Goal: Task Accomplishment & Management: Manage account settings

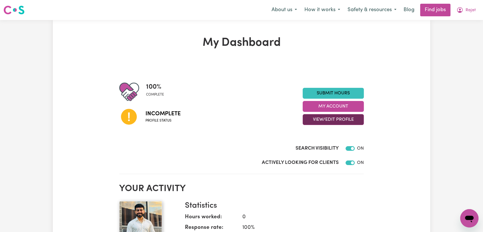
click at [332, 124] on button "View/Edit Profile" at bounding box center [333, 119] width 61 height 11
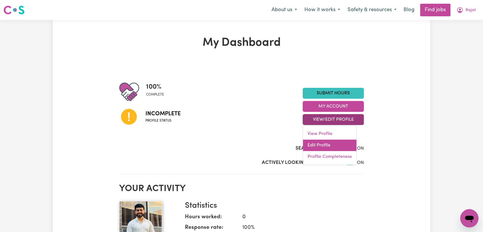
click at [327, 149] on link "Edit Profile" at bounding box center [329, 145] width 53 height 11
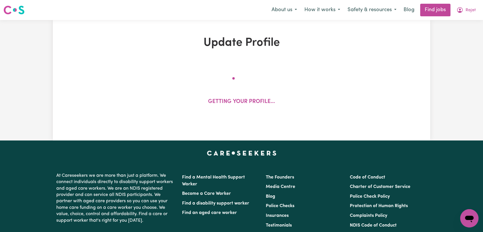
select select "[DEMOGRAPHIC_DATA]"
select select "Student Visa"
select select "Studying a healthcare related degree or qualification"
select select "40"
select select "50"
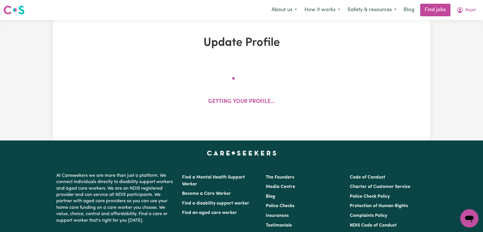
select select "60"
select select "70"
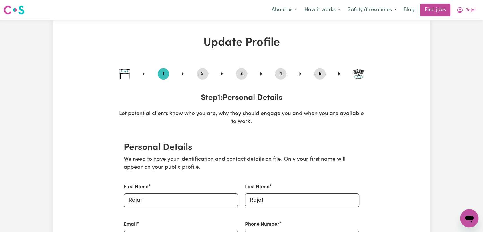
click at [202, 71] on button "2" at bounding box center [202, 73] width 11 height 7
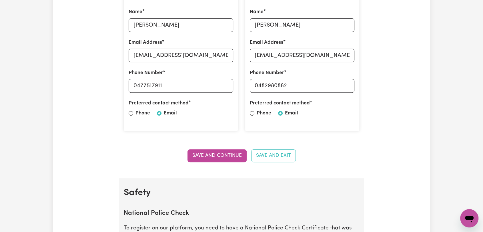
scroll to position [190, 0]
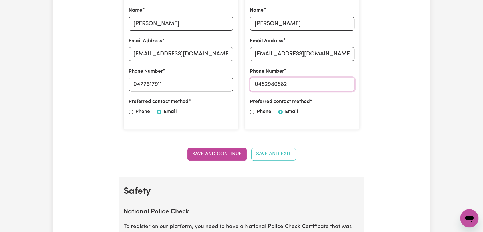
click at [271, 83] on input "0482980882" at bounding box center [302, 85] width 105 height 14
